Goal: Task Accomplishment & Management: Manage account settings

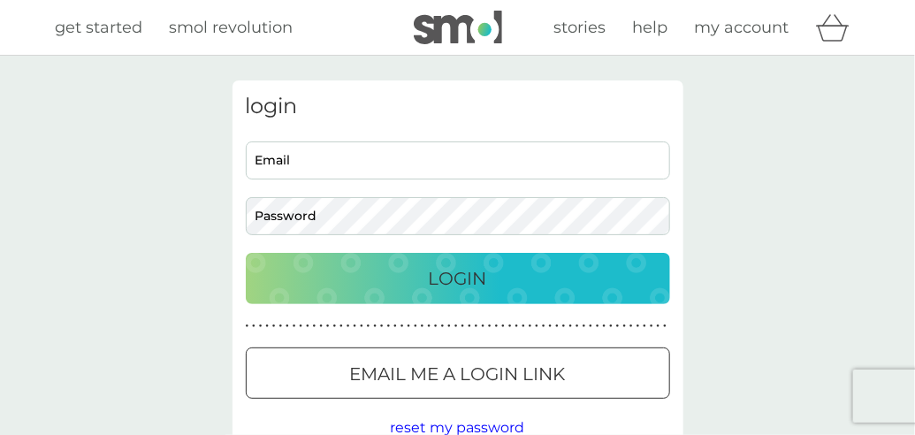
type input "[EMAIL_ADDRESS][DOMAIN_NAME]"
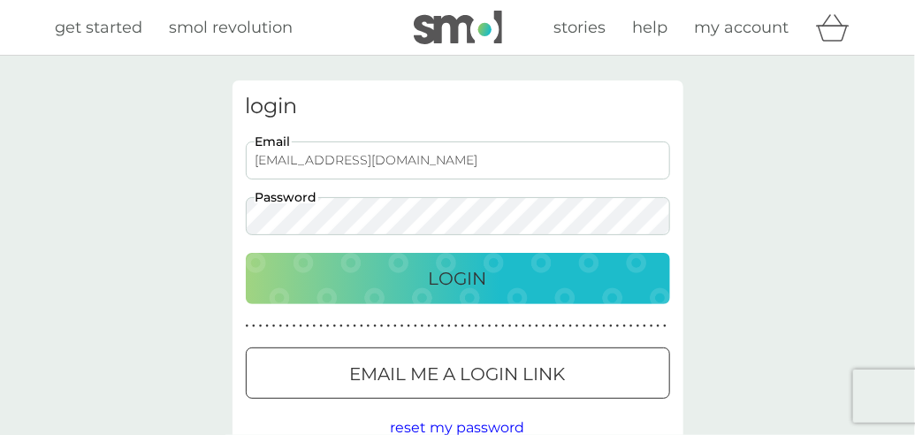
click at [465, 272] on p "Login" at bounding box center [458, 278] width 58 height 28
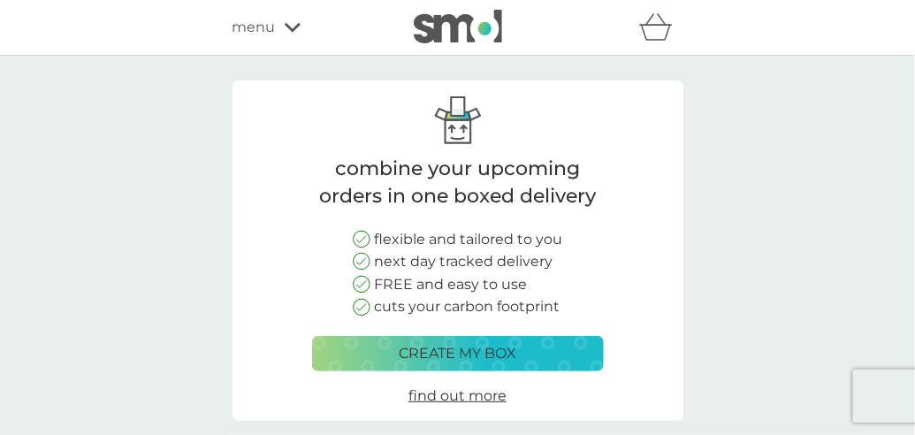
click at [301, 25] on div "menu" at bounding box center [307, 27] width 150 height 23
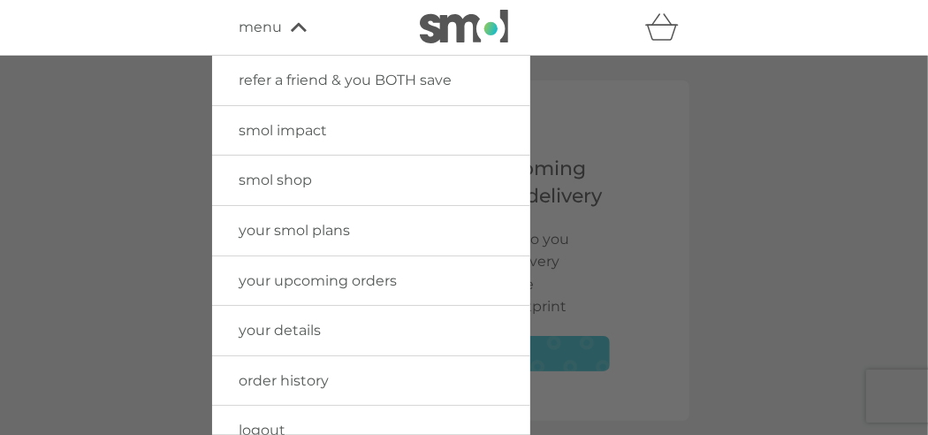
click at [301, 25] on icon at bounding box center [299, 27] width 16 height 11
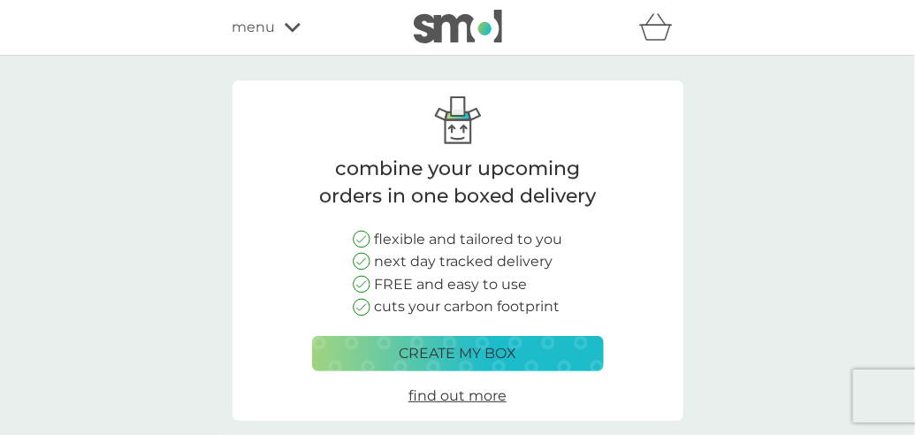
click at [301, 25] on div "menu" at bounding box center [307, 27] width 150 height 23
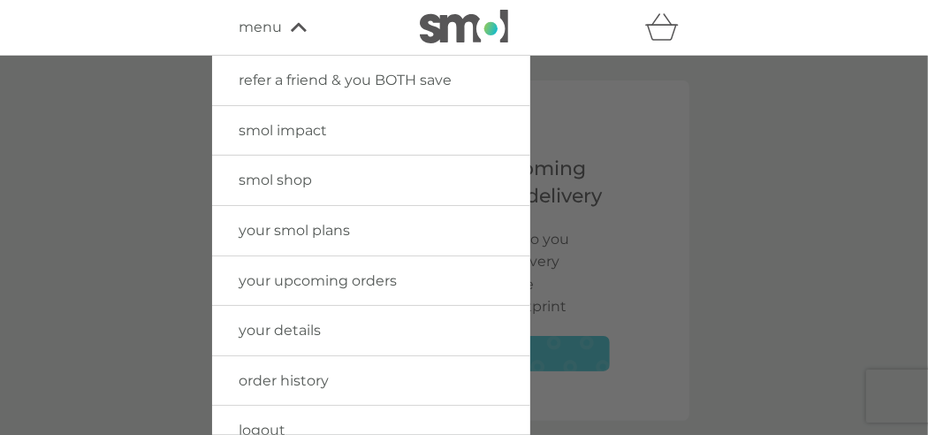
click at [521, 402] on link "order history" at bounding box center [371, 380] width 318 height 49
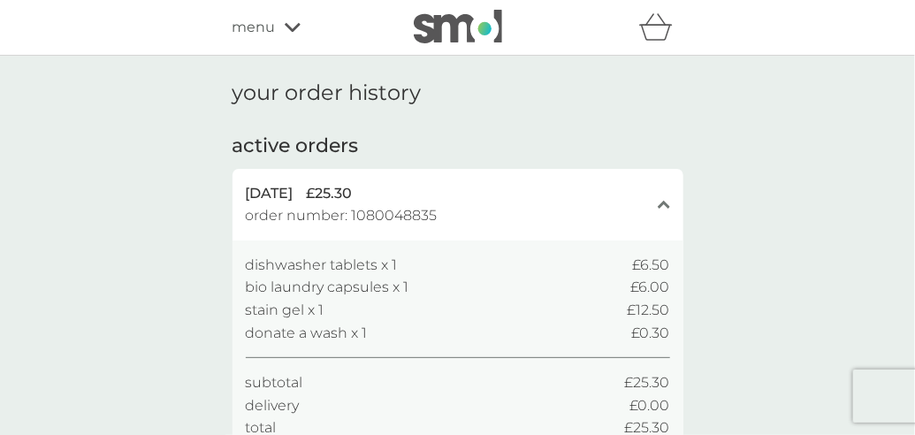
click at [291, 23] on icon at bounding box center [293, 27] width 16 height 11
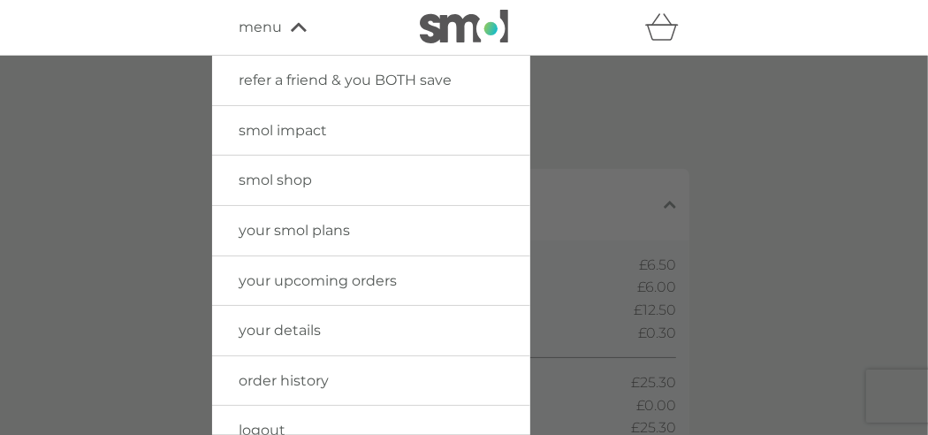
click at [290, 185] on span "smol shop" at bounding box center [275, 179] width 73 height 17
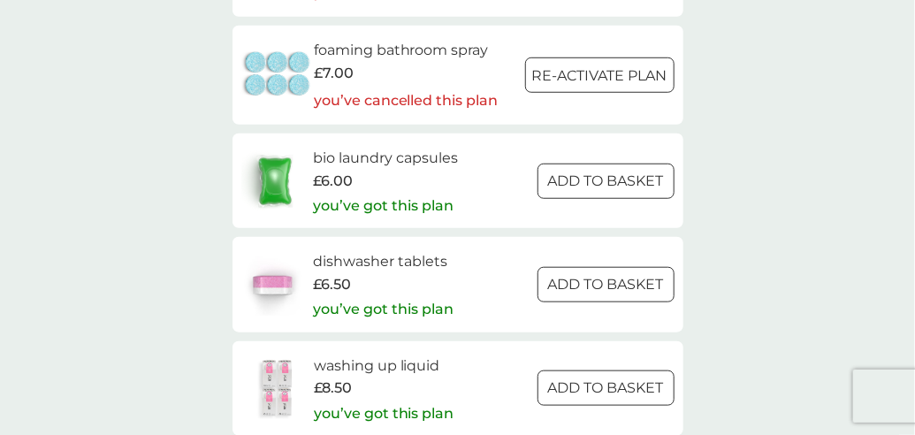
scroll to position [2915, 0]
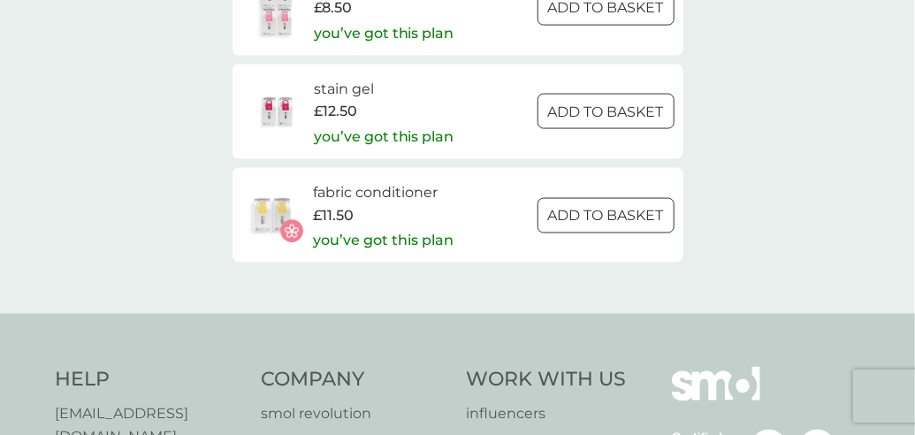
click at [216, 391] on h4 "Help" at bounding box center [150, 380] width 188 height 27
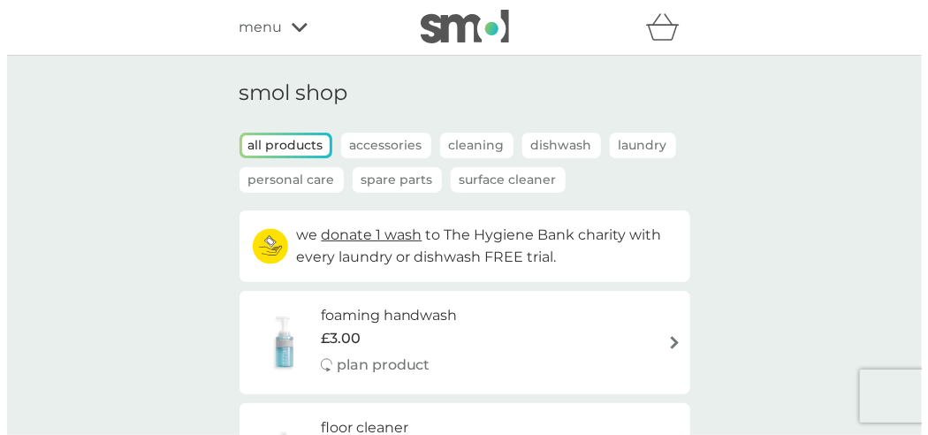
scroll to position [0, 0]
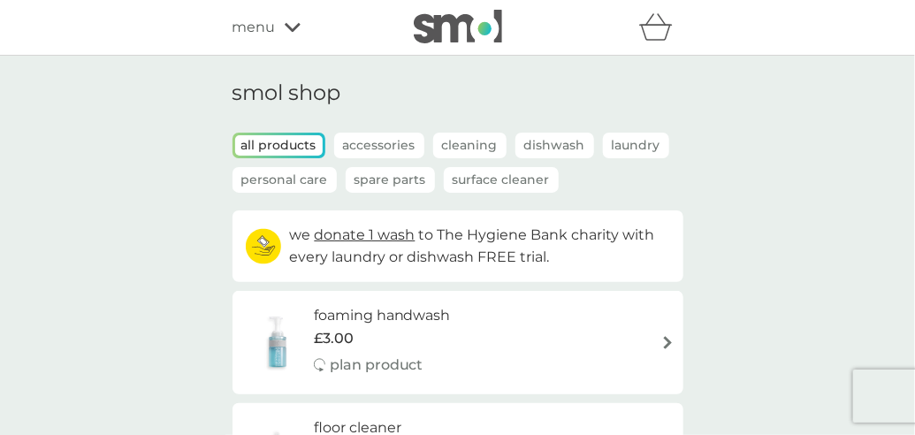
click at [289, 34] on div "menu" at bounding box center [307, 27] width 150 height 23
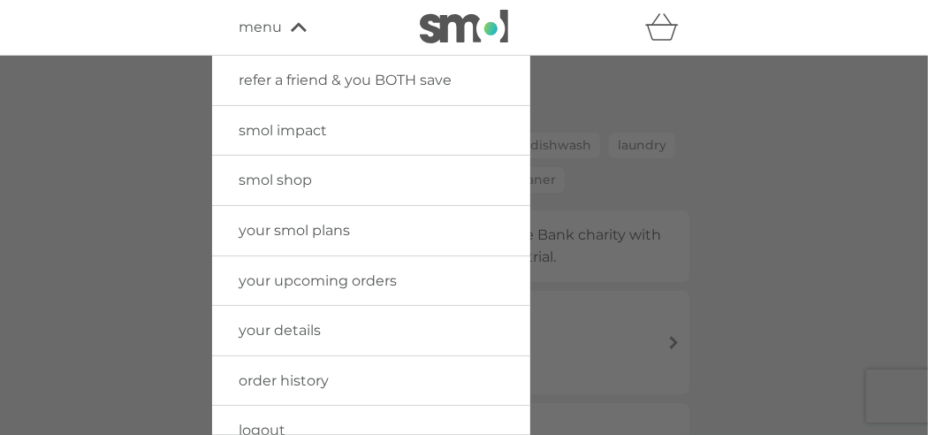
click at [255, 431] on span "logout" at bounding box center [262, 430] width 47 height 17
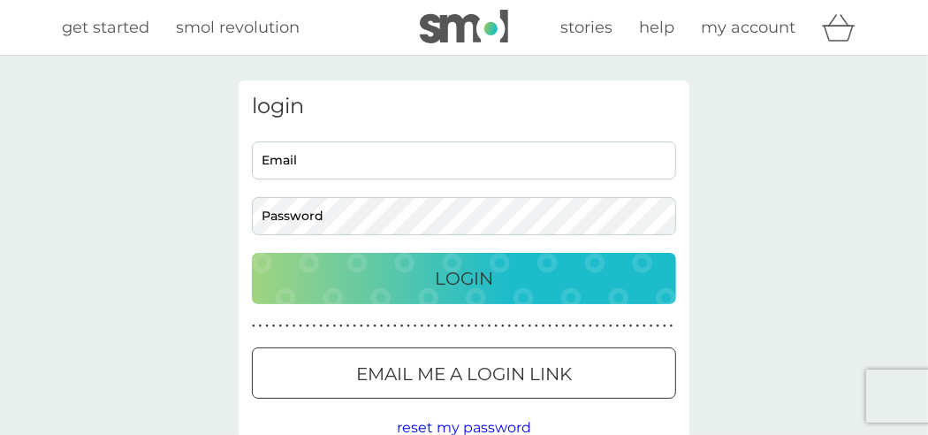
type input "[EMAIL_ADDRESS][DOMAIN_NAME]"
